Goal: Transaction & Acquisition: Subscribe to service/newsletter

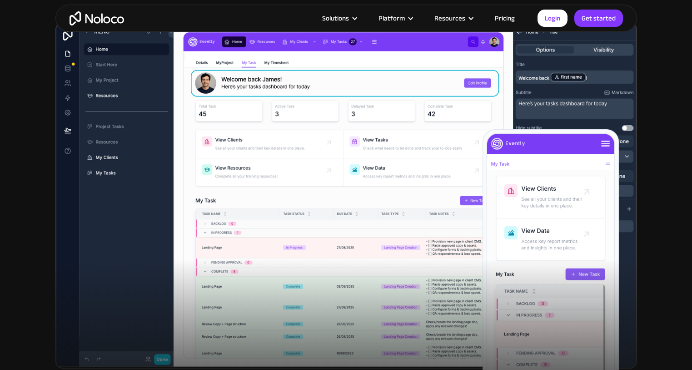
click at [505, 17] on link "Pricing" at bounding box center [505, 18] width 43 height 12
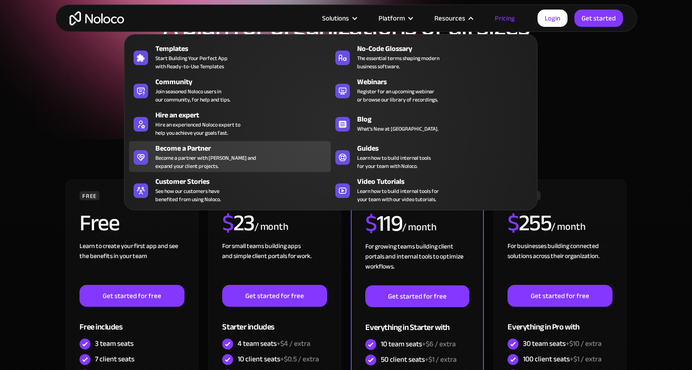
scroll to position [136, 0]
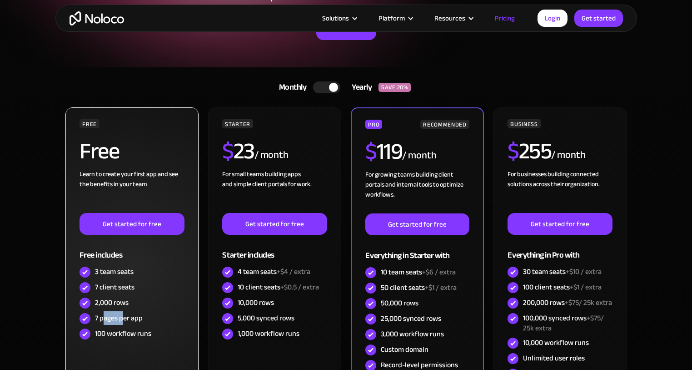
drag, startPoint x: 104, startPoint y: 320, endPoint x: 133, endPoint y: 320, distance: 28.6
click at [130, 320] on div "7 pages per app" at bounding box center [119, 318] width 48 height 10
click at [155, 323] on div "7 pages per app" at bounding box center [132, 317] width 105 height 15
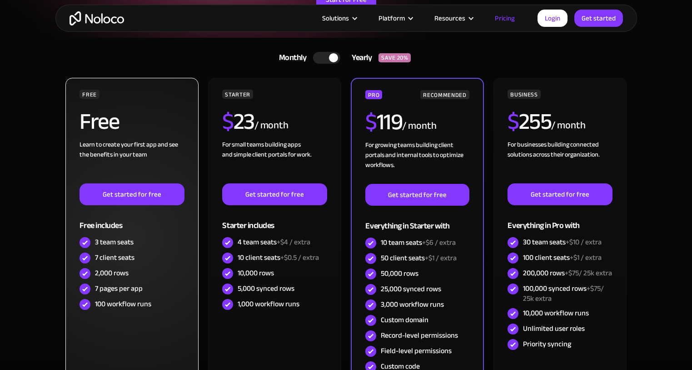
scroll to position [45, 0]
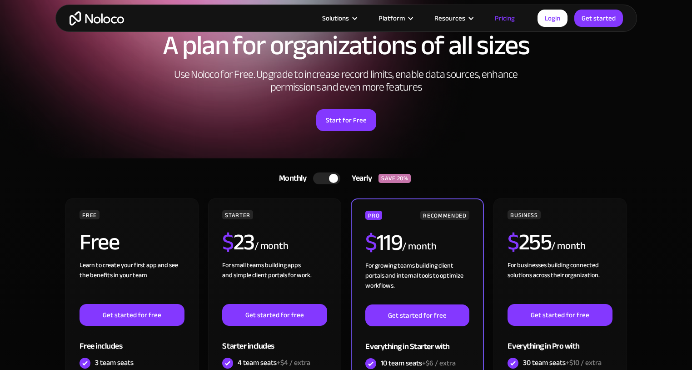
drag, startPoint x: 604, startPoint y: 125, endPoint x: 585, endPoint y: 43, distance: 84.5
click at [604, 125] on div "Start for Free" at bounding box center [347, 117] width 564 height 28
click at [551, 16] on link "Login" at bounding box center [553, 18] width 30 height 17
